Goal: Task Accomplishment & Management: Manage account settings

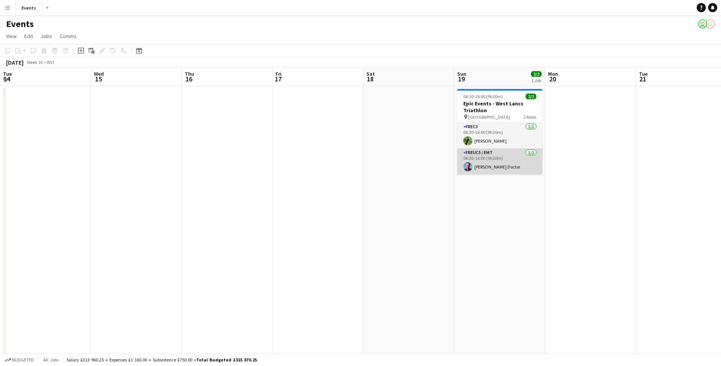
scroll to position [0, 157]
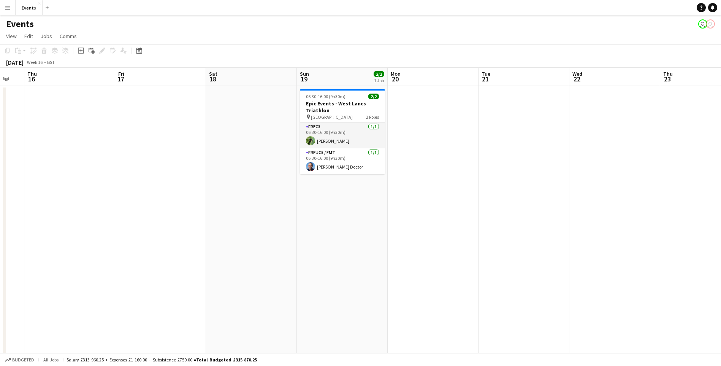
click at [9, 5] on app-icon "Menu" at bounding box center [8, 8] width 6 height 6
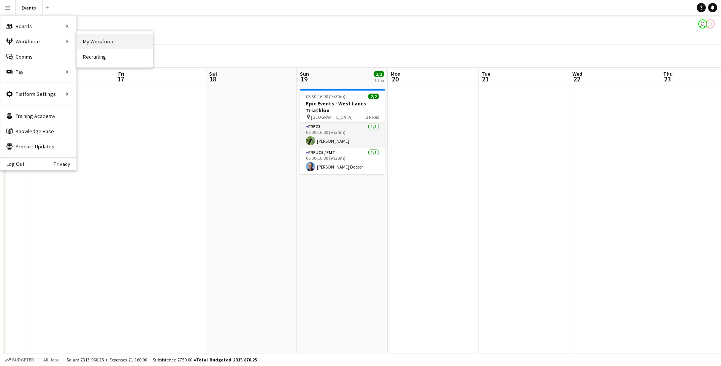
click at [128, 38] on link "My Workforce" at bounding box center [115, 41] width 76 height 15
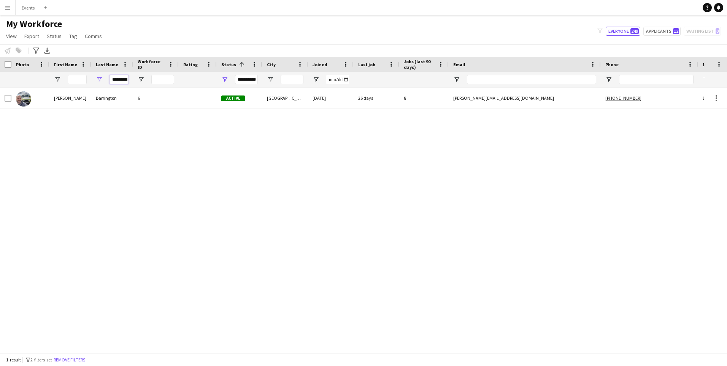
scroll to position [0, 3]
click at [123, 81] on input "*********" at bounding box center [118, 79] width 19 height 9
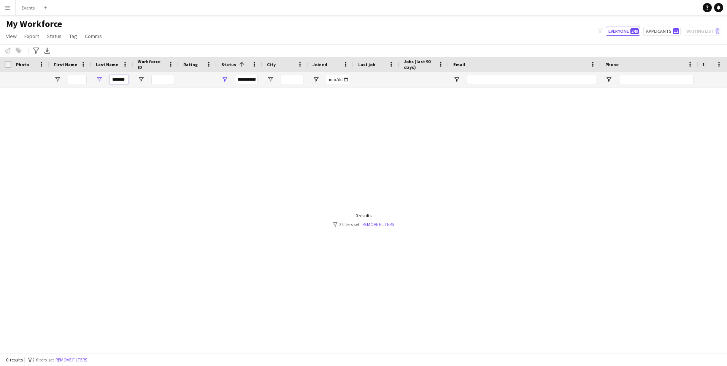
drag, startPoint x: 120, startPoint y: 78, endPoint x: 136, endPoint y: 84, distance: 17.3
click at [121, 79] on input "*******" at bounding box center [118, 79] width 19 height 9
type input "*******"
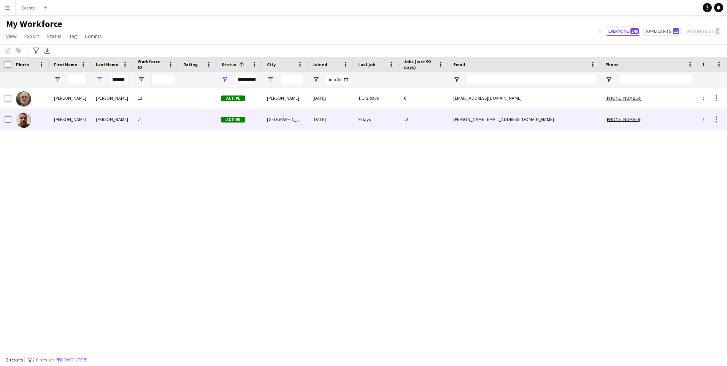
click at [102, 121] on div "[PERSON_NAME]" at bounding box center [112, 119] width 42 height 21
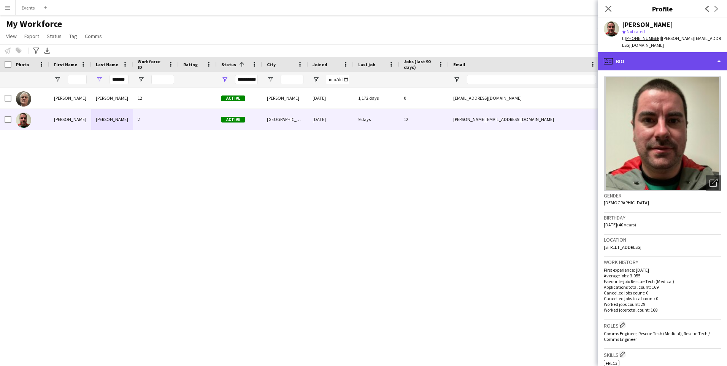
drag, startPoint x: 665, startPoint y: 56, endPoint x: 682, endPoint y: 189, distance: 134.1
click at [665, 56] on div "profile Bio" at bounding box center [661, 61] width 129 height 18
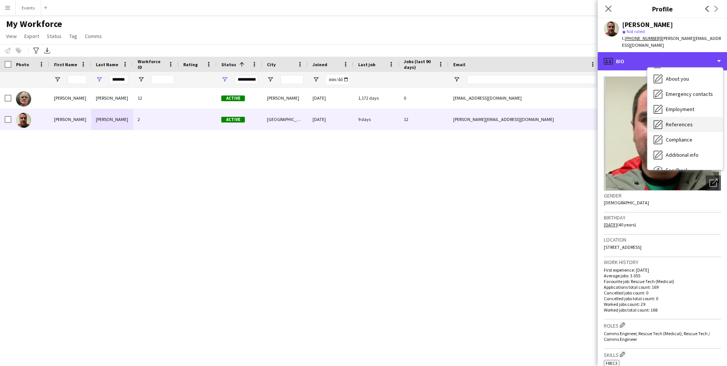
scroll to position [56, 0]
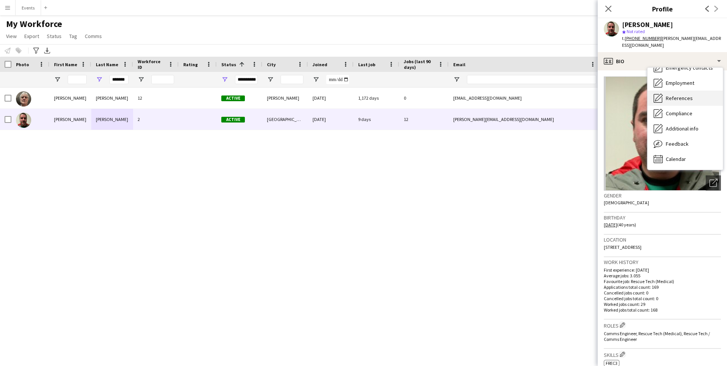
click at [676, 102] on div "References References" at bounding box center [684, 97] width 75 height 15
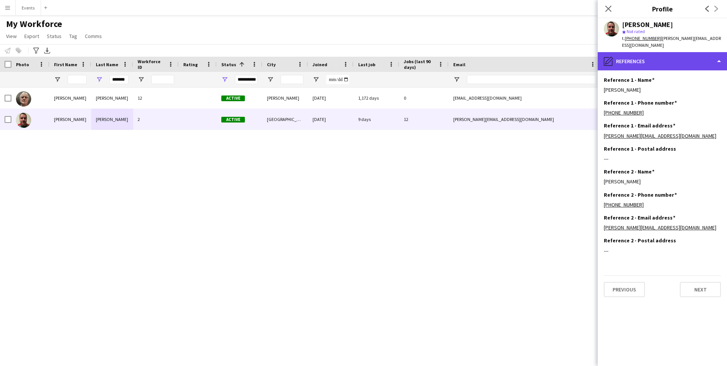
click at [643, 56] on div "pencil4 References" at bounding box center [661, 61] width 129 height 18
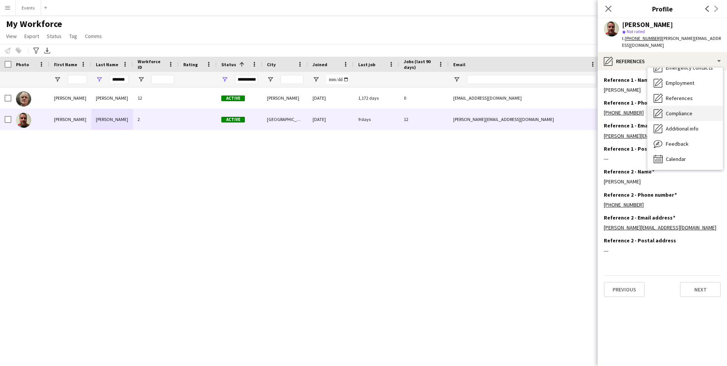
click at [673, 108] on div "Compliance Compliance" at bounding box center [684, 113] width 75 height 15
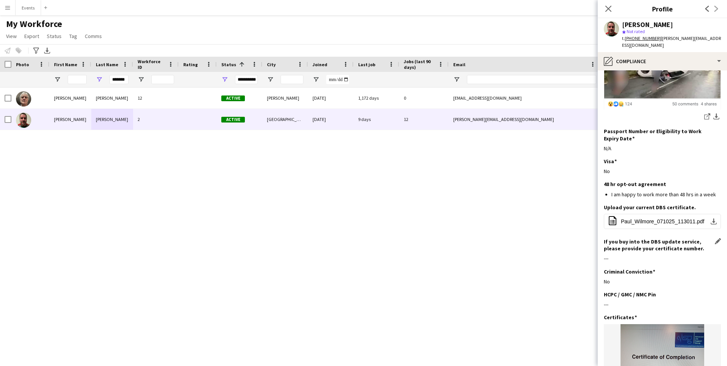
scroll to position [228, 0]
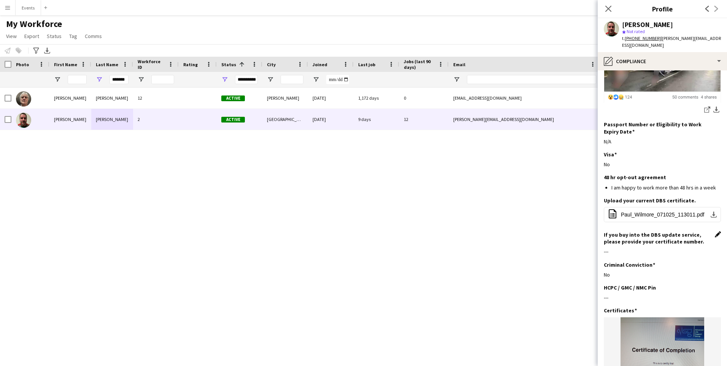
click at [714, 231] on app-icon "Edit this field" at bounding box center [717, 234] width 6 height 6
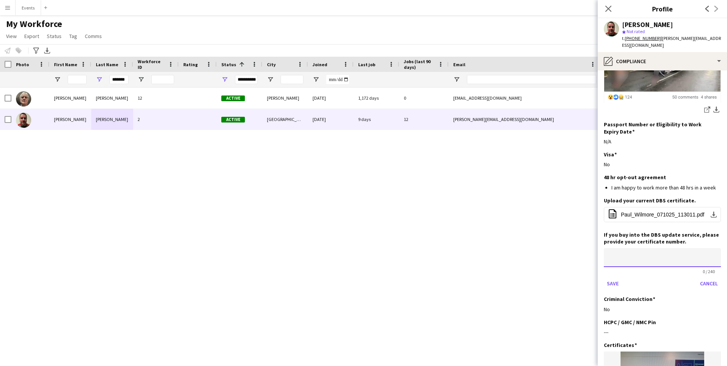
drag, startPoint x: 666, startPoint y: 250, endPoint x: 658, endPoint y: 259, distance: 11.9
click at [665, 251] on input at bounding box center [661, 257] width 117 height 19
paste input "**********"
type input "**********"
drag, startPoint x: 617, startPoint y: 275, endPoint x: 619, endPoint y: 304, distance: 29.7
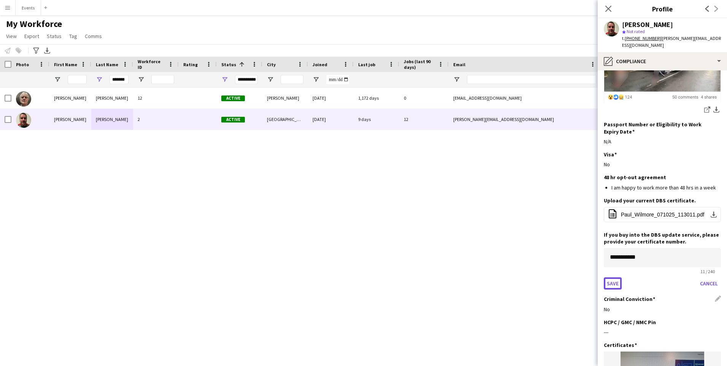
click at [617, 277] on button "Save" at bounding box center [612, 283] width 18 height 12
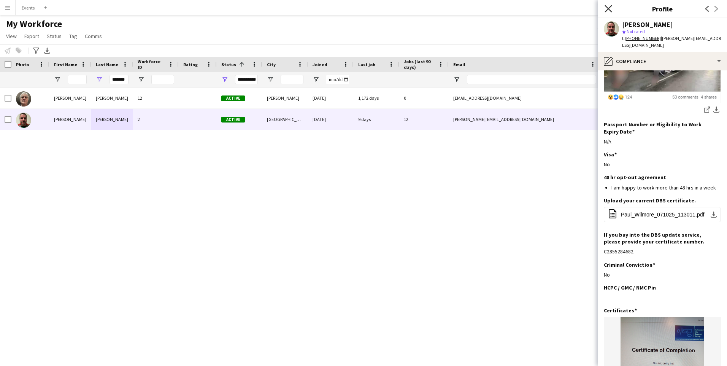
click at [608, 10] on icon "Close pop-in" at bounding box center [607, 8] width 7 height 7
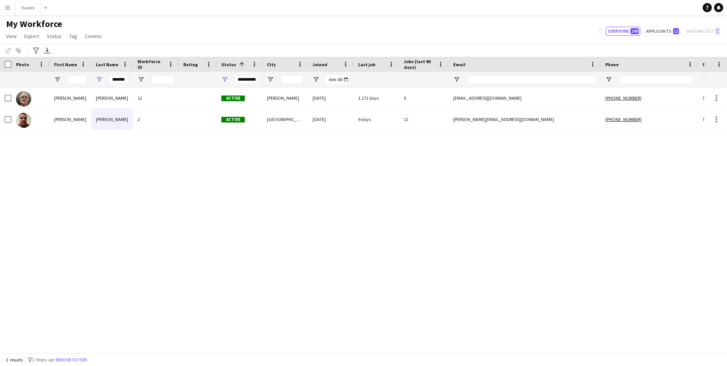
click at [12, 6] on button "Menu" at bounding box center [7, 7] width 15 height 15
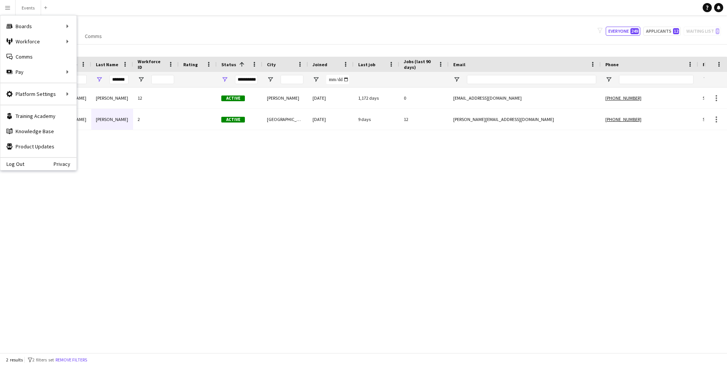
drag, startPoint x: 283, startPoint y: 203, endPoint x: 275, endPoint y: 178, distance: 26.3
click at [283, 203] on div "[PERSON_NAME] 12 Active [PERSON_NAME] [DATE] 1,172 days 0 [EMAIL_ADDRESS][DOMAI…" at bounding box center [352, 216] width 704 height 259
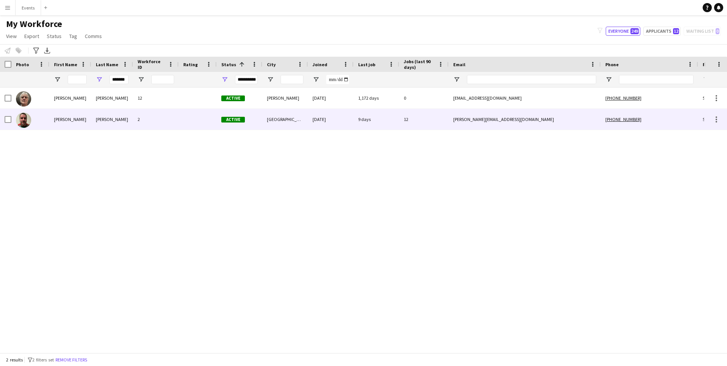
click at [505, 120] on div "[PERSON_NAME][EMAIL_ADDRESS][DOMAIN_NAME]" at bounding box center [524, 119] width 152 height 21
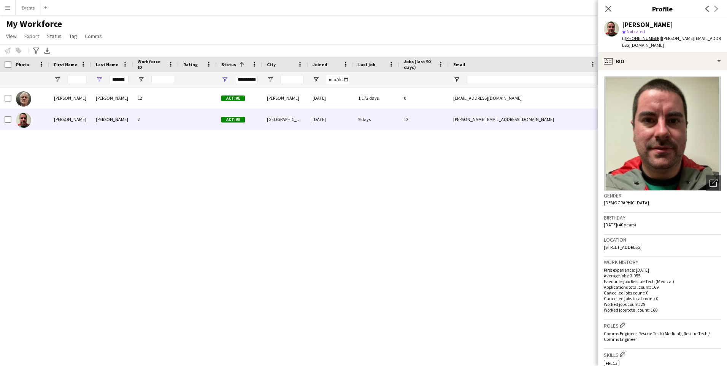
click at [692, 41] on span "| [PERSON_NAME][EMAIL_ADDRESS][DOMAIN_NAME]" at bounding box center [671, 41] width 99 height 13
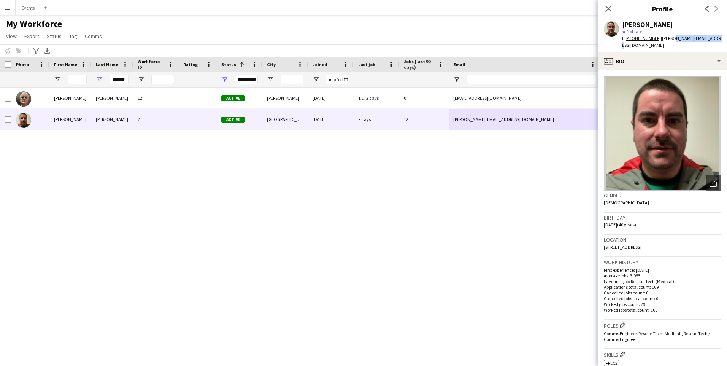
click at [693, 41] on span "| [PERSON_NAME][EMAIL_ADDRESS][DOMAIN_NAME]" at bounding box center [671, 41] width 99 height 13
click at [692, 131] on img at bounding box center [661, 133] width 117 height 114
